Goal: Task Accomplishment & Management: Use online tool/utility

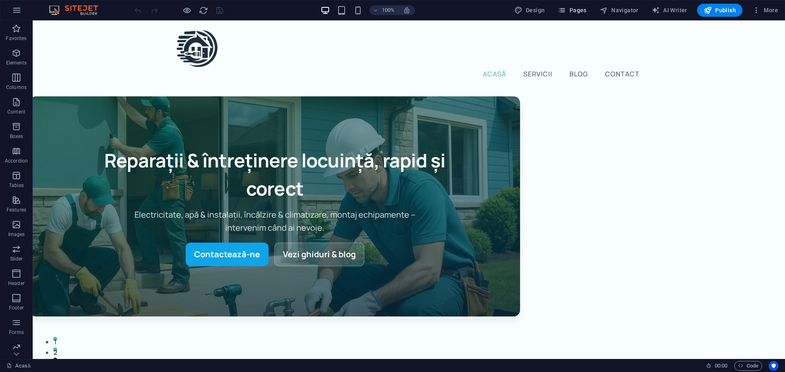
click at [566, 9] on icon "button" at bounding box center [561, 10] width 8 height 8
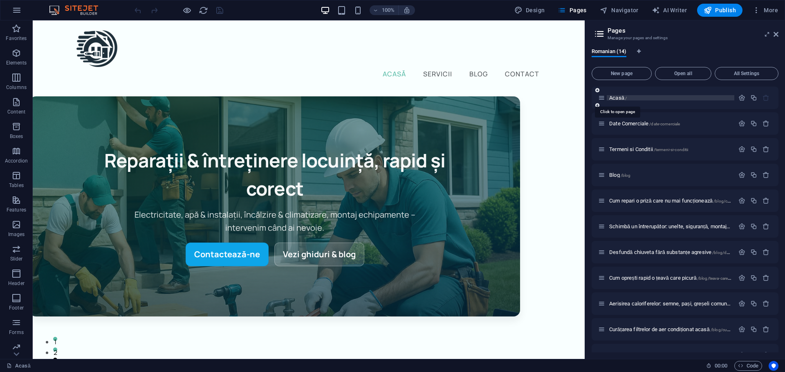
click at [619, 98] on span "Acasă /" at bounding box center [618, 98] width 18 height 6
click at [622, 97] on span "Acasă /" at bounding box center [618, 98] width 18 height 6
click at [736, 97] on button "button" at bounding box center [742, 97] width 12 height 7
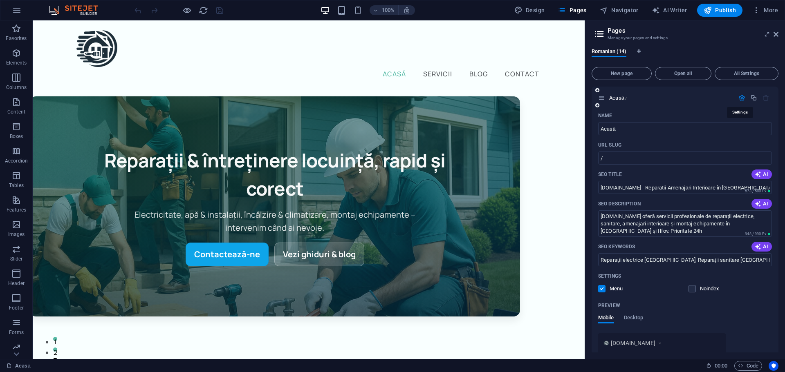
click at [741, 99] on icon "button" at bounding box center [741, 97] width 7 height 7
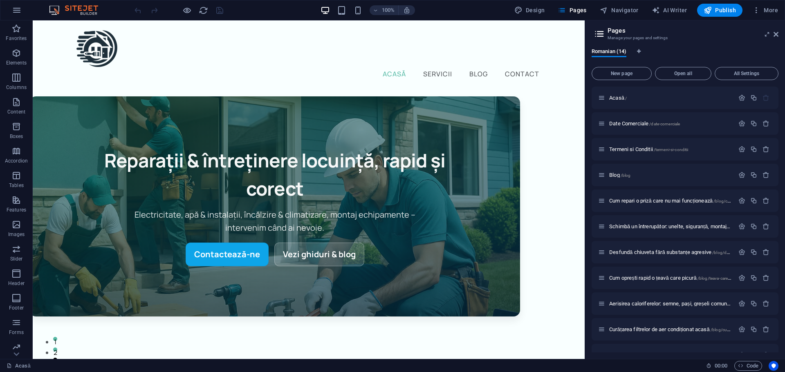
drag, startPoint x: 581, startPoint y: 38, endPoint x: 616, endPoint y: 38, distance: 35.1
click at [75, 26] on icon at bounding box center [74, 25] width 4 height 9
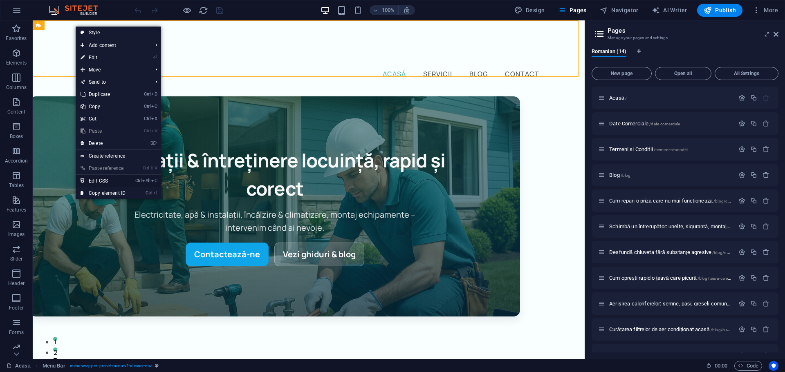
click at [108, 184] on link "Ctrl Alt C Edit CSS" at bounding box center [103, 181] width 55 height 12
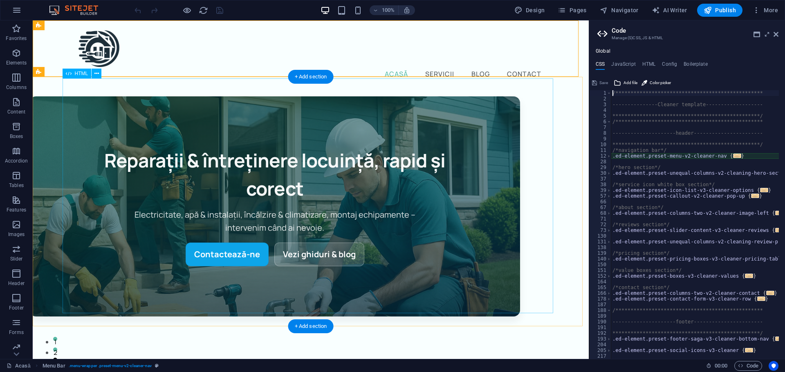
type textarea "@include menu-v2("
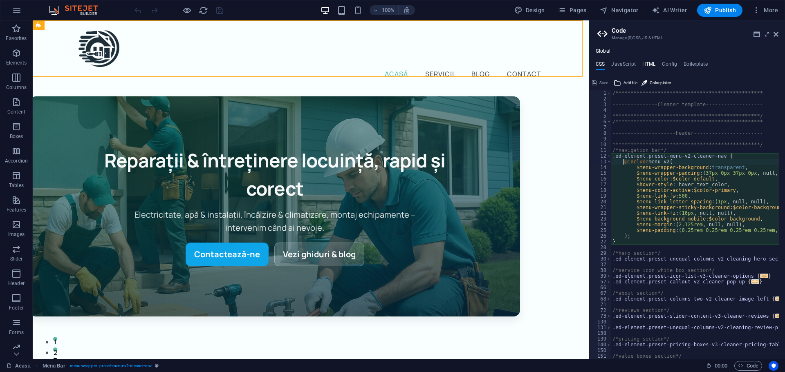
click at [646, 63] on h4 "HTML" at bounding box center [648, 65] width 13 height 9
type textarea "{{content}}"
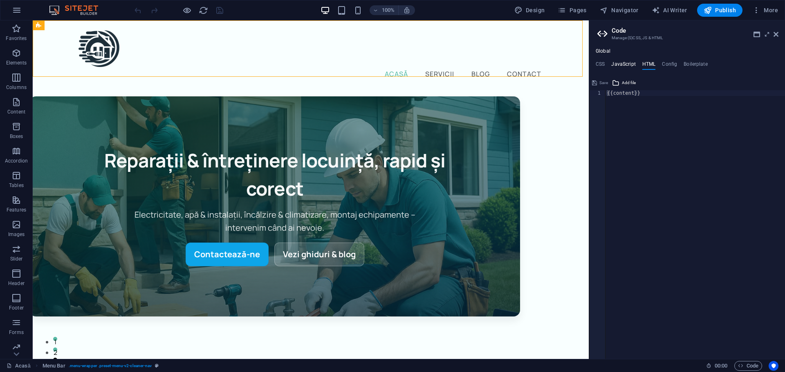
click at [625, 63] on h4 "JavaScript" at bounding box center [623, 65] width 24 height 9
type textarea "/* JS for preset "Menu V2" */"
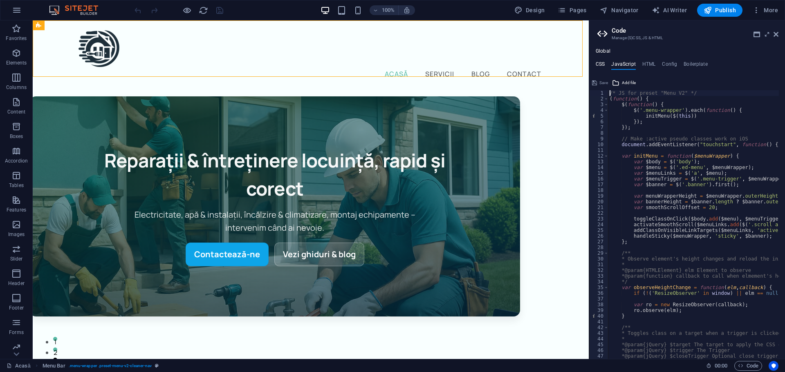
click at [598, 64] on h4 "CSS" at bounding box center [599, 65] width 9 height 9
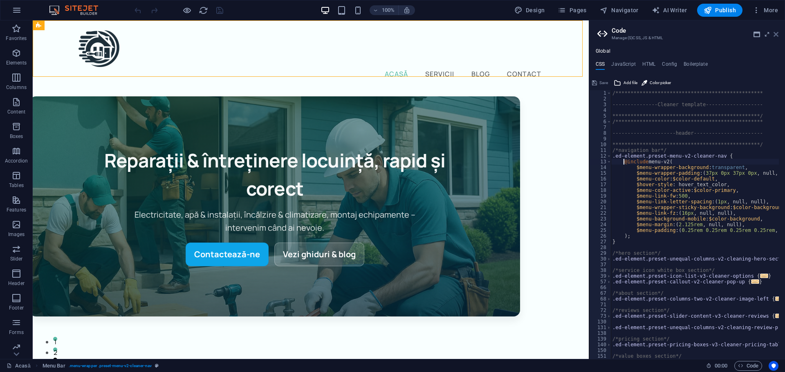
click at [777, 36] on icon at bounding box center [775, 34] width 5 height 7
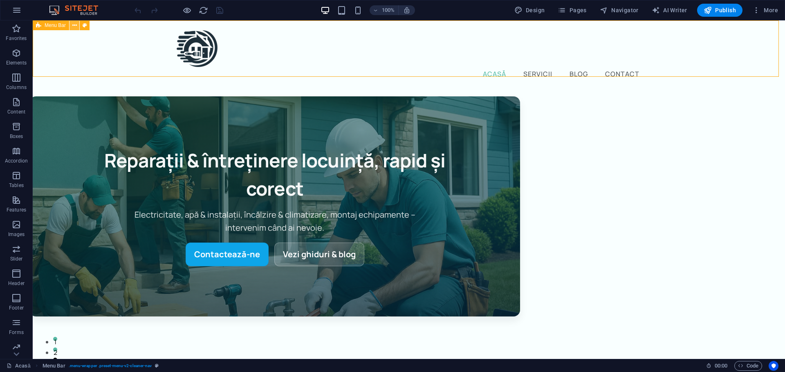
click at [72, 27] on icon at bounding box center [74, 25] width 4 height 9
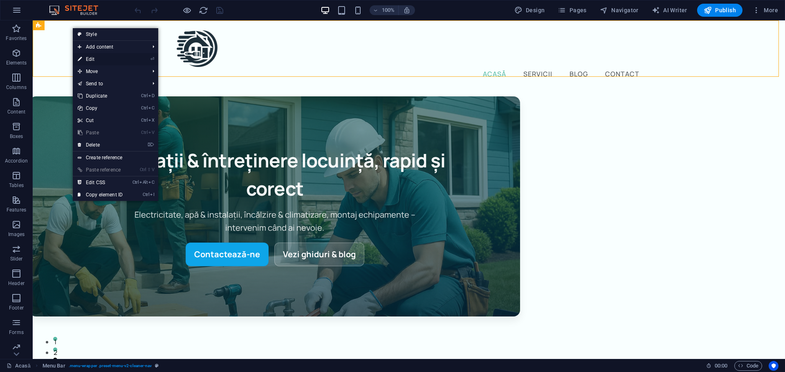
click at [104, 57] on link "⏎ Edit" at bounding box center [100, 59] width 55 height 12
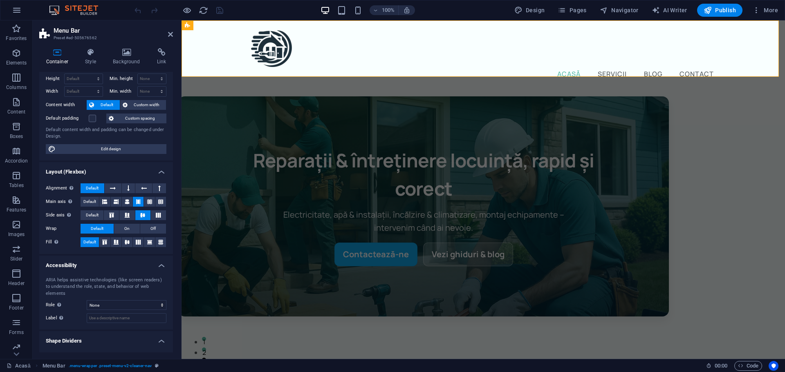
scroll to position [29, 0]
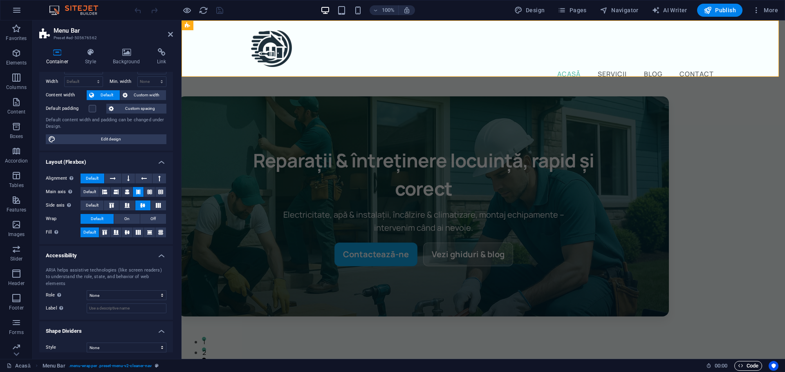
click at [752, 363] on span "Code" at bounding box center [748, 366] width 20 height 10
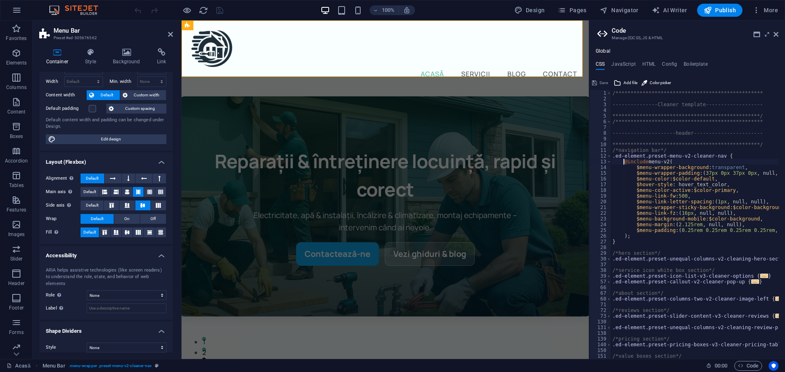
scroll to position [0, 0]
click at [644, 64] on h4 "HTML" at bounding box center [648, 65] width 13 height 9
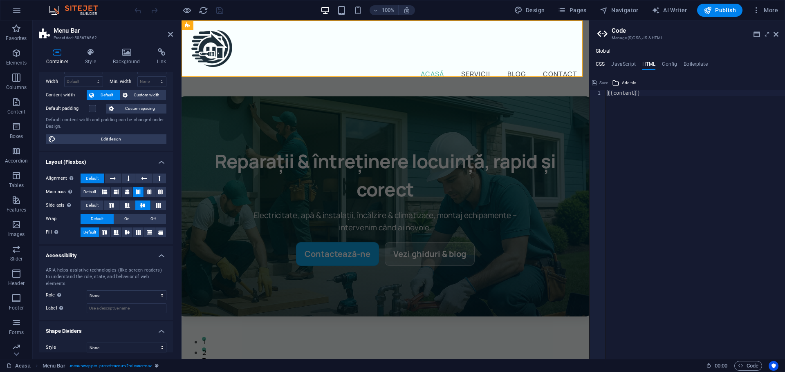
click at [603, 63] on h4 "CSS" at bounding box center [599, 65] width 9 height 9
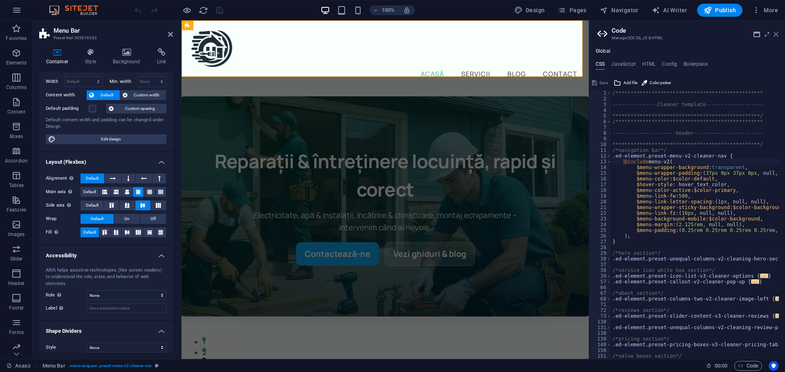
click at [776, 35] on icon at bounding box center [775, 34] width 5 height 7
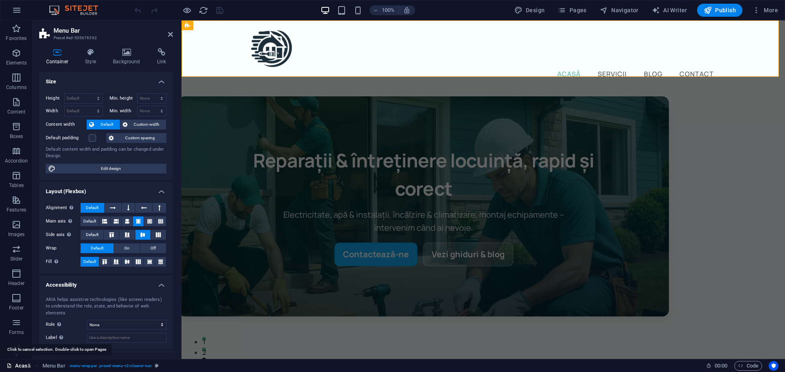
click at [19, 365] on link "Acasă" at bounding box center [19, 366] width 24 height 10
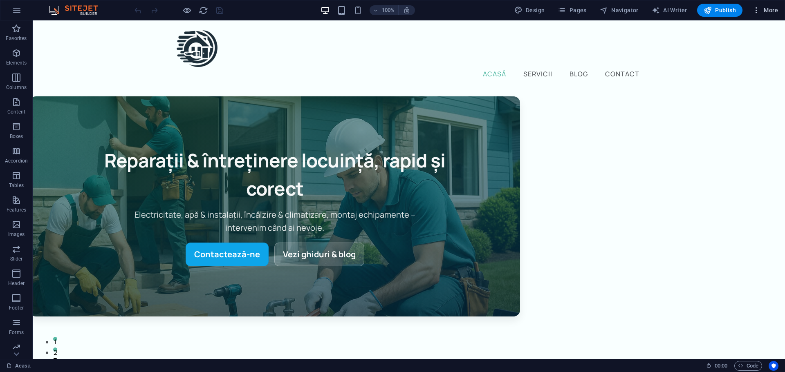
click at [758, 10] on icon "button" at bounding box center [756, 10] width 8 height 8
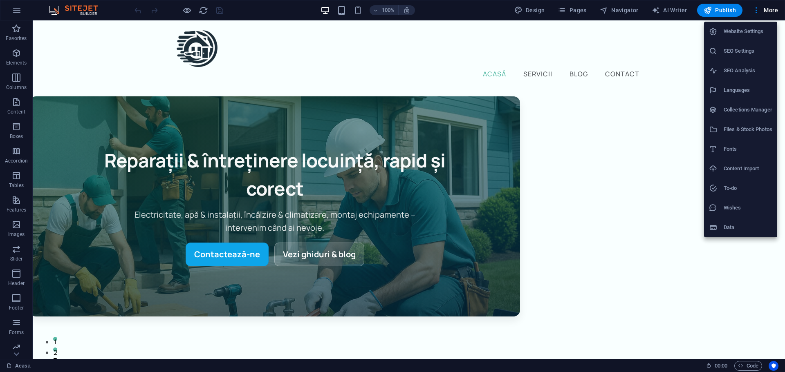
click at [688, 113] on div at bounding box center [392, 186] width 785 height 372
